Goal: Information Seeking & Learning: Find specific fact

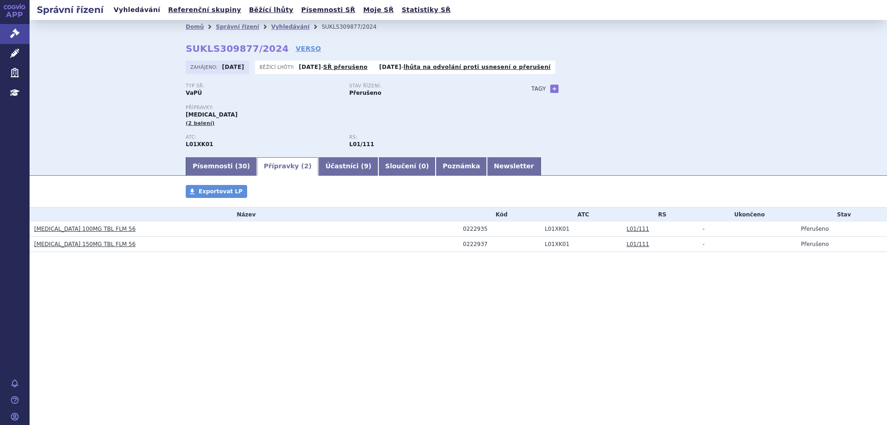
click at [122, 12] on link "Vyhledávání" at bounding box center [137, 10] width 52 height 12
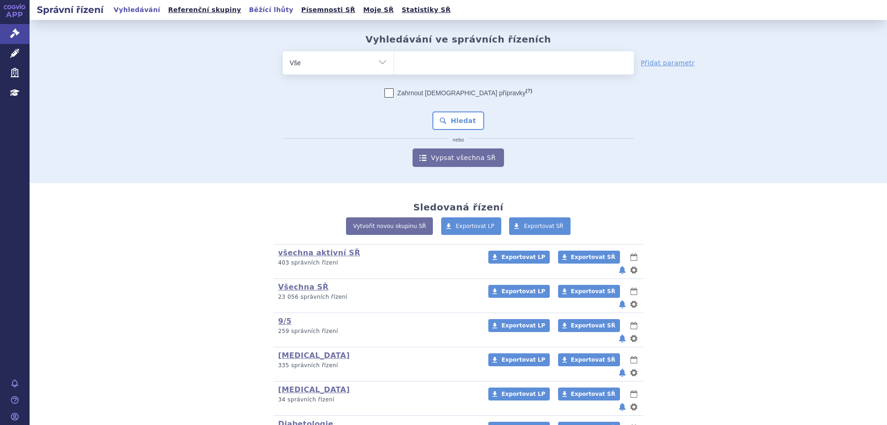
click at [257, 17] on ul "Vyhledávání Referenční skupiny Běžící lhůty Písemnosti SŘ Moje SŘ Statistiky SŘ" at bounding box center [282, 10] width 343 height 20
click at [256, 11] on link "Běžící lhůty" at bounding box center [271, 10] width 50 height 12
click at [251, 12] on link "Běžící lhůty" at bounding box center [271, 10] width 50 height 12
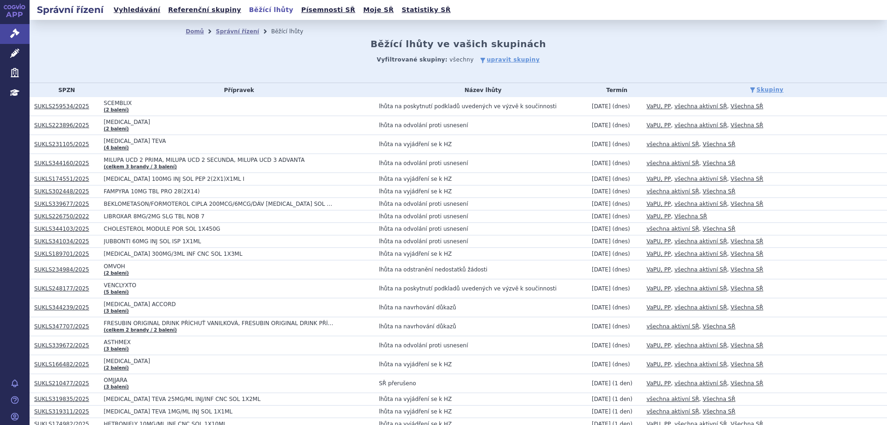
click at [56, 104] on link "SUKLS259534/2025" at bounding box center [61, 106] width 55 height 6
click at [65, 177] on link "SUKLS174551/2025" at bounding box center [61, 179] width 55 height 6
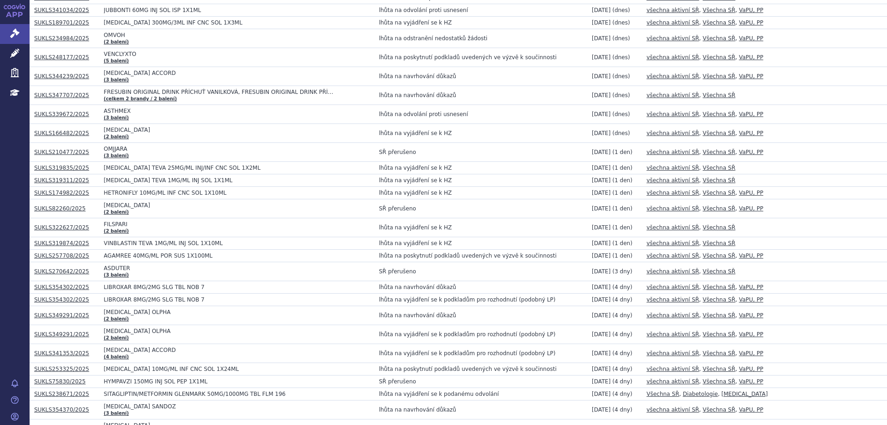
scroll to position [277, 0]
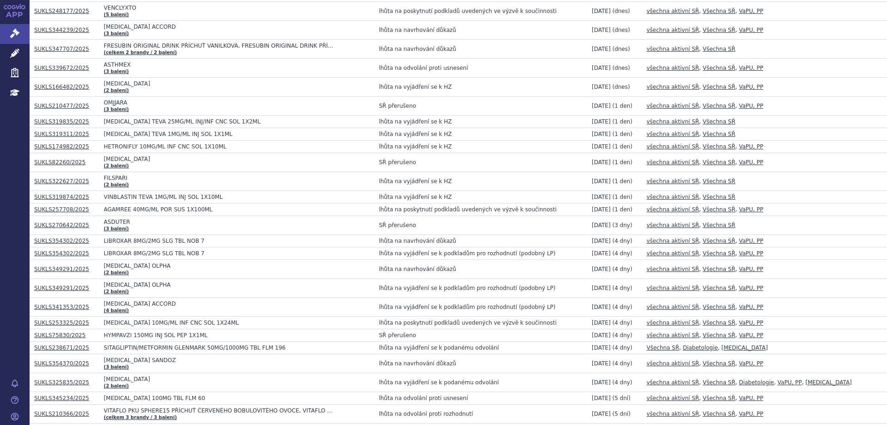
click at [69, 160] on link "SUKLS82260/2025" at bounding box center [59, 162] width 51 height 6
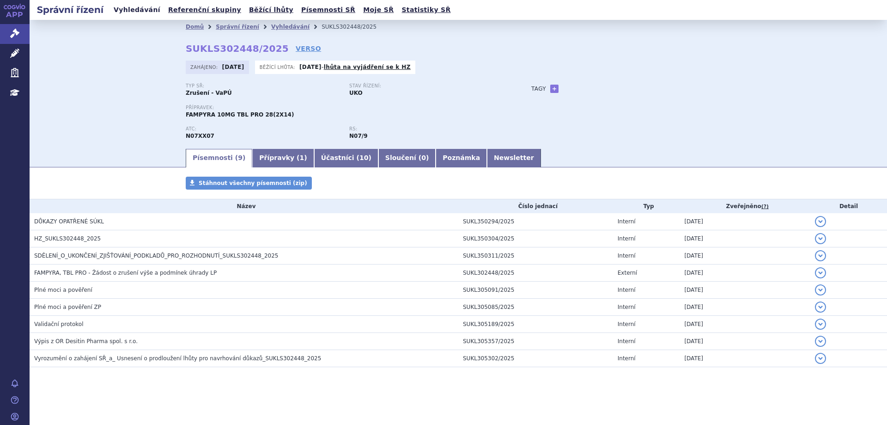
click at [129, 15] on link "Vyhledávání" at bounding box center [137, 10] width 52 height 12
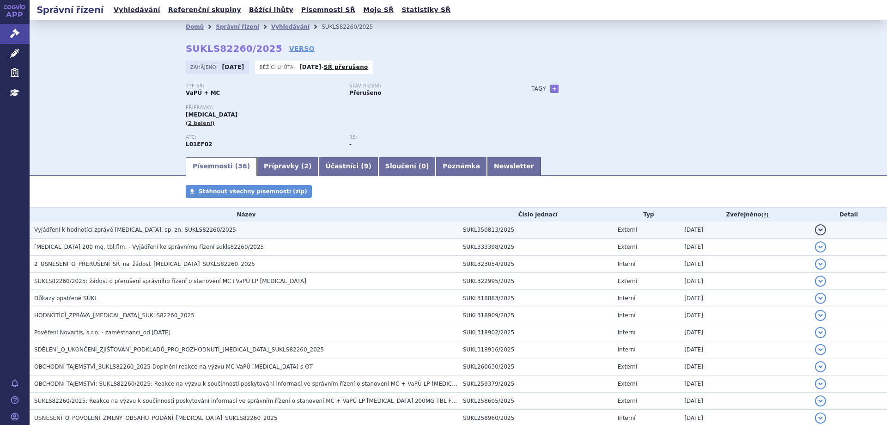
click at [89, 231] on span "Vyjádření k hodnotící zprávě [MEDICAL_DATA], sp. zn. SUKLS82260/2025" at bounding box center [135, 229] width 202 height 6
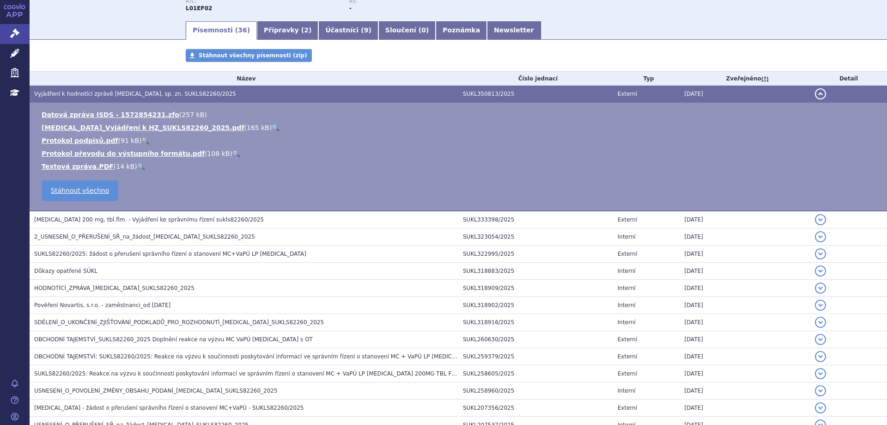
scroll to position [139, 0]
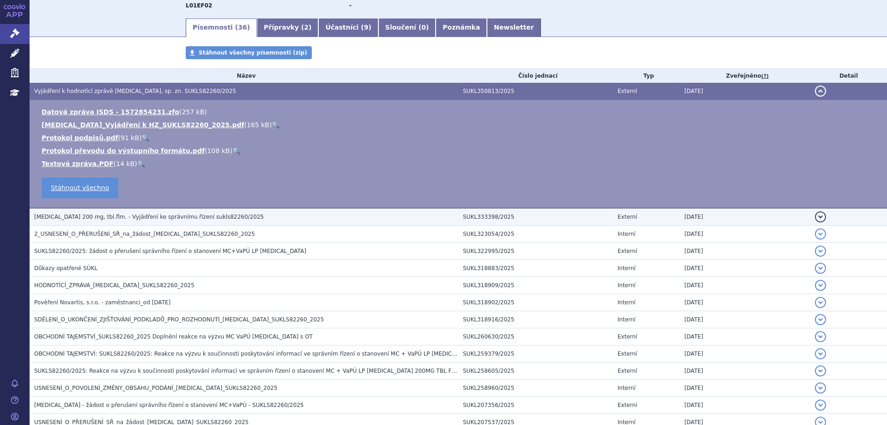
click at [61, 215] on span "KISQALI 200 mg, tbl.flm. - Vyjádření ke správnímu řízení sukls82260/2025" at bounding box center [149, 217] width 230 height 6
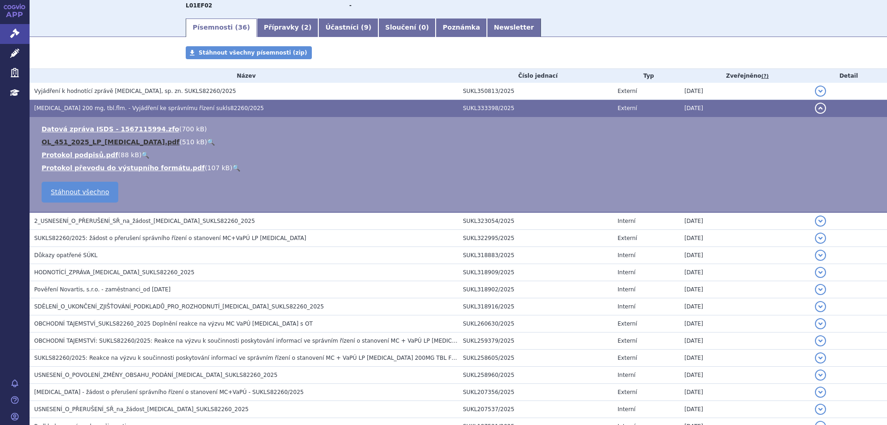
click at [66, 140] on link "OL_451_2025_LP_KISQALI.pdf" at bounding box center [111, 141] width 138 height 7
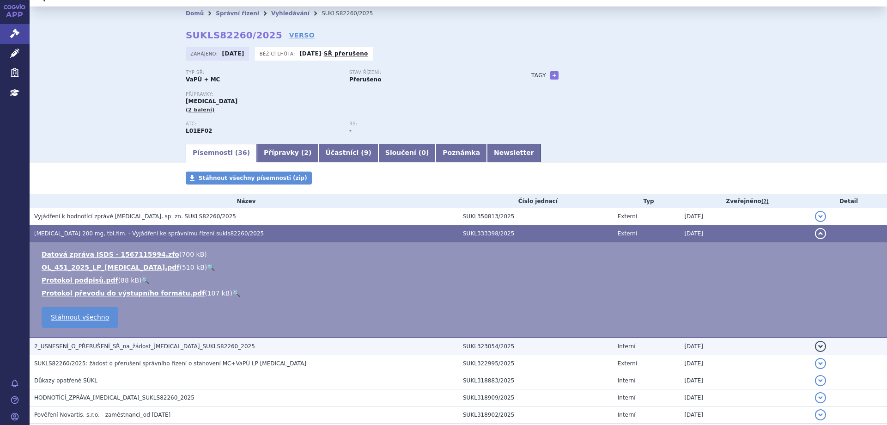
scroll to position [0, 0]
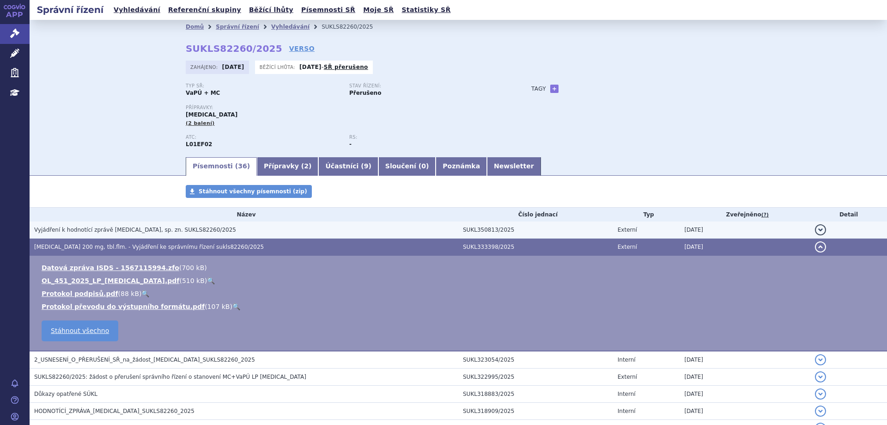
click at [88, 230] on span "Vyjádření k hodnotící zprávě KISQALI, sp. zn. SUKLS82260/2025" at bounding box center [135, 229] width 202 height 6
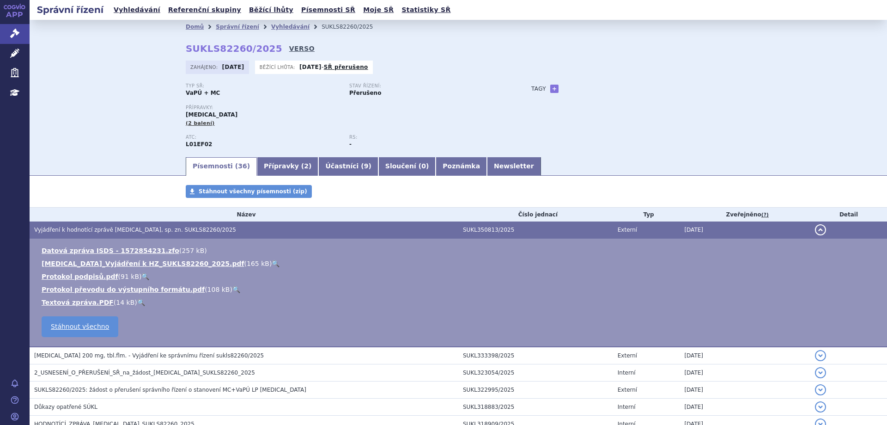
click at [289, 45] on link "VERSO" at bounding box center [301, 48] width 25 height 9
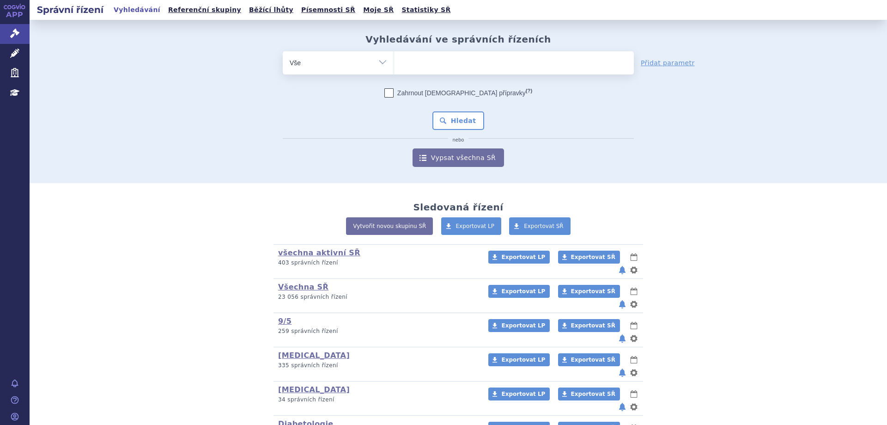
click at [471, 68] on ul at bounding box center [514, 60] width 240 height 19
click at [394, 68] on select at bounding box center [394, 62] width 0 height 23
click at [443, 72] on span at bounding box center [514, 62] width 240 height 23
click at [394, 72] on select at bounding box center [394, 62] width 0 height 23
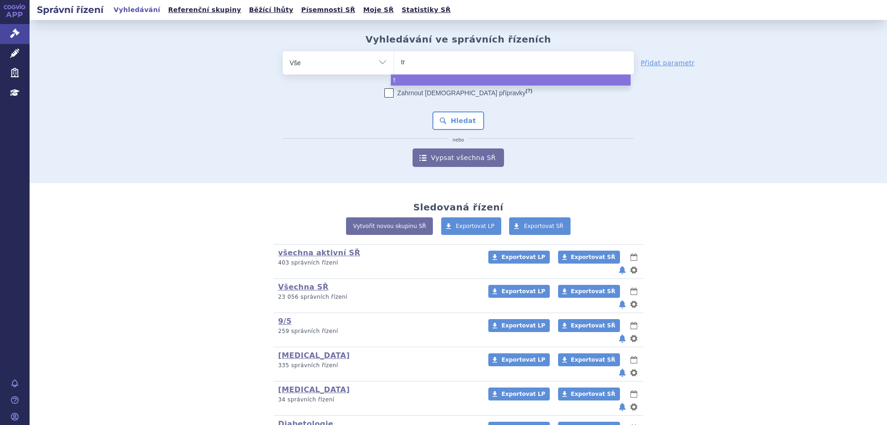
type input "tre"
type input "tremfy"
type input "[MEDICAL_DATA]"
select select "[MEDICAL_DATA]"
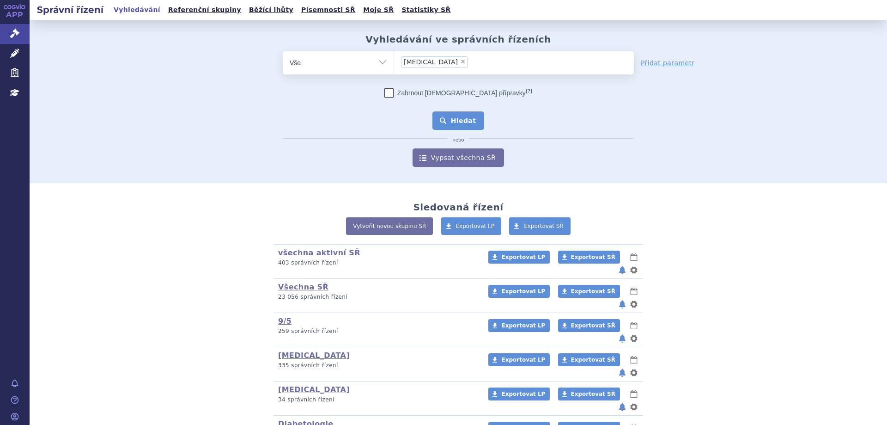
click at [455, 114] on button "Hledat" at bounding box center [459, 120] width 52 height 18
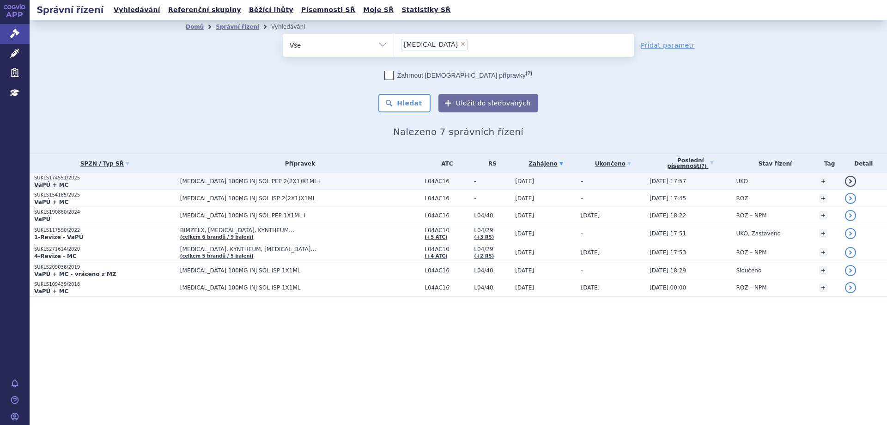
click at [39, 186] on strong "VaPÚ + MC" at bounding box center [51, 185] width 34 height 6
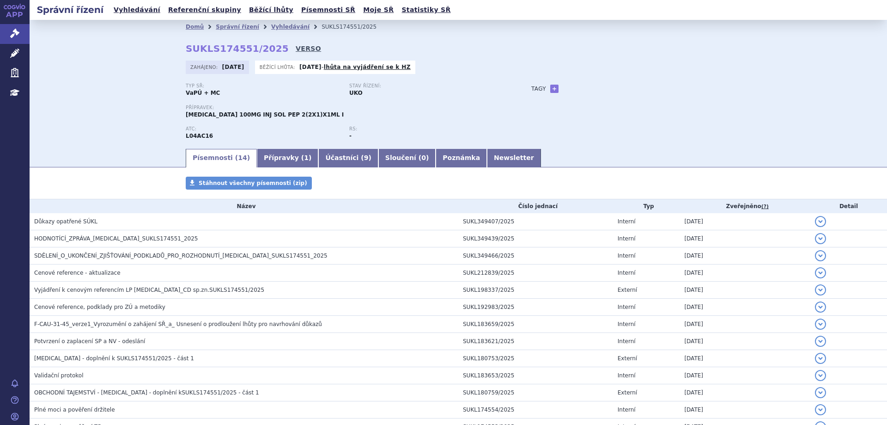
click at [296, 45] on link "VERSO" at bounding box center [308, 48] width 25 height 9
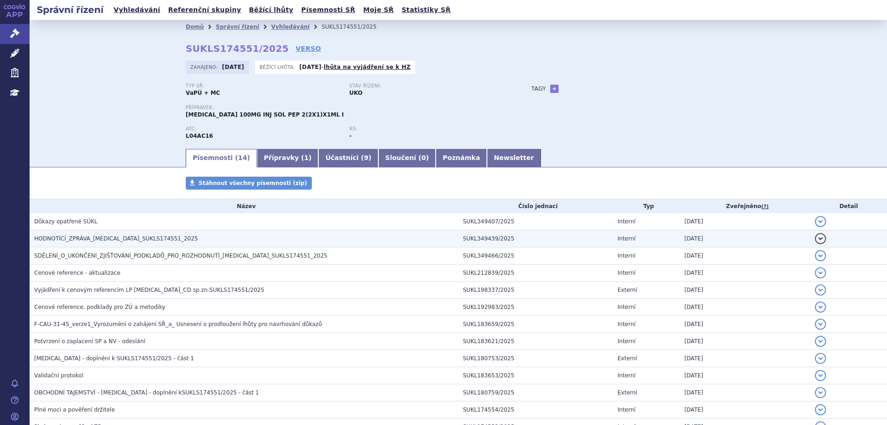
click at [111, 244] on td "HODNOTÍCÍ_ZPRÁVA_[MEDICAL_DATA]_SUKLS174551_2025" at bounding box center [244, 238] width 429 height 17
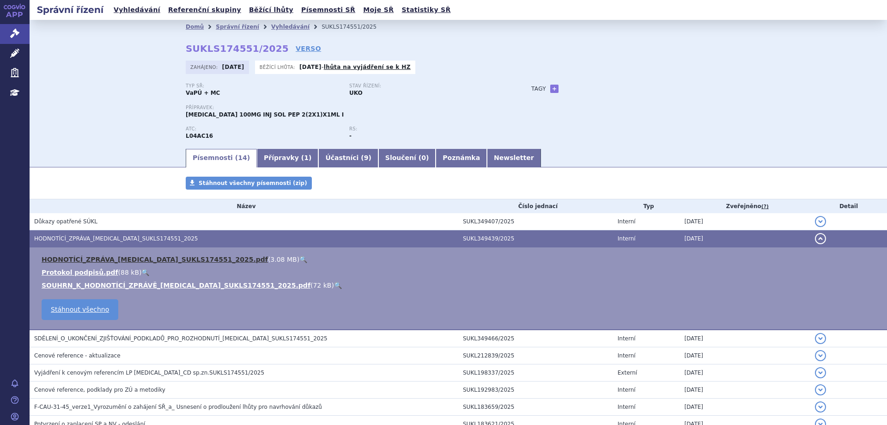
click at [104, 259] on link "HODNOTÍCÍ_ZPRÁVA_[MEDICAL_DATA]_SUKLS174551_2025.pdf" at bounding box center [155, 259] width 226 height 7
